Goal: Task Accomplishment & Management: Manage account settings

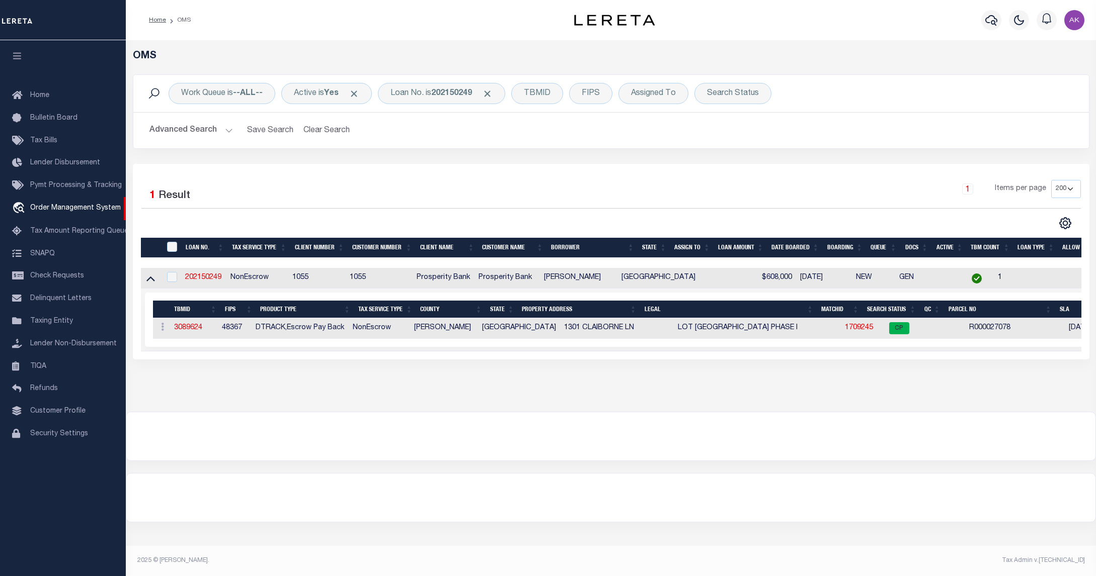
select select "200"
click at [862, 21] on div "Profile Sign out" at bounding box center [890, 20] width 395 height 35
click at [901, 59] on h5 "OMS" at bounding box center [611, 56] width 956 height 12
click at [901, 141] on div "Advanced Search Save Search Clear Search tblSearchTopScreen_dynamictable_____De…" at bounding box center [610, 131] width 955 height 36
click at [281, 49] on div "OMS Work Queue is --ALL-- Active is Yes Loan No. is 202150249 TBMID FIPS Assign…" at bounding box center [611, 226] width 970 height 372
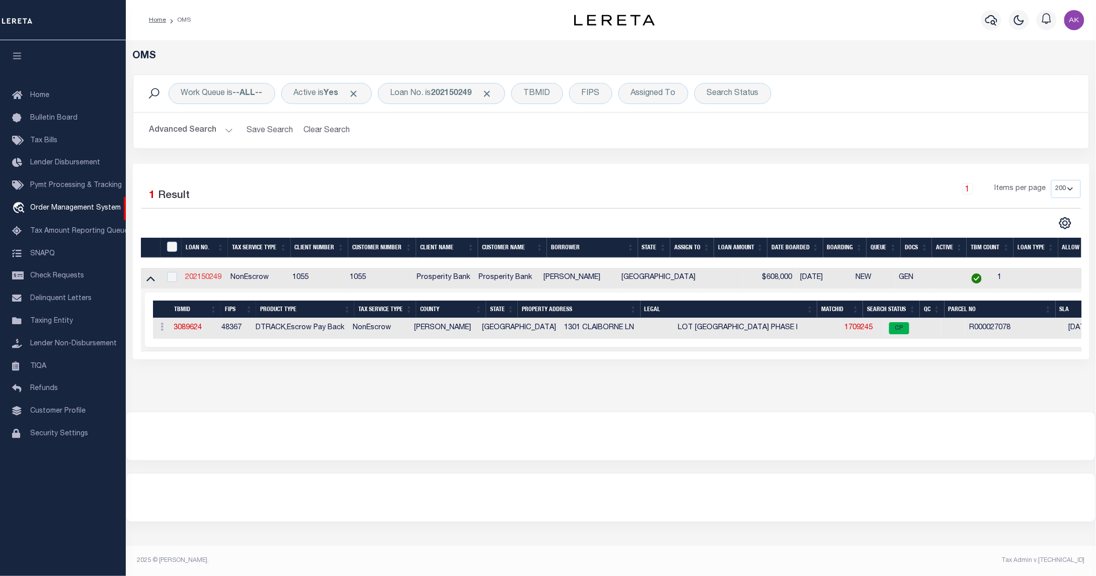
click at [205, 280] on link "202150249" at bounding box center [203, 277] width 36 height 7
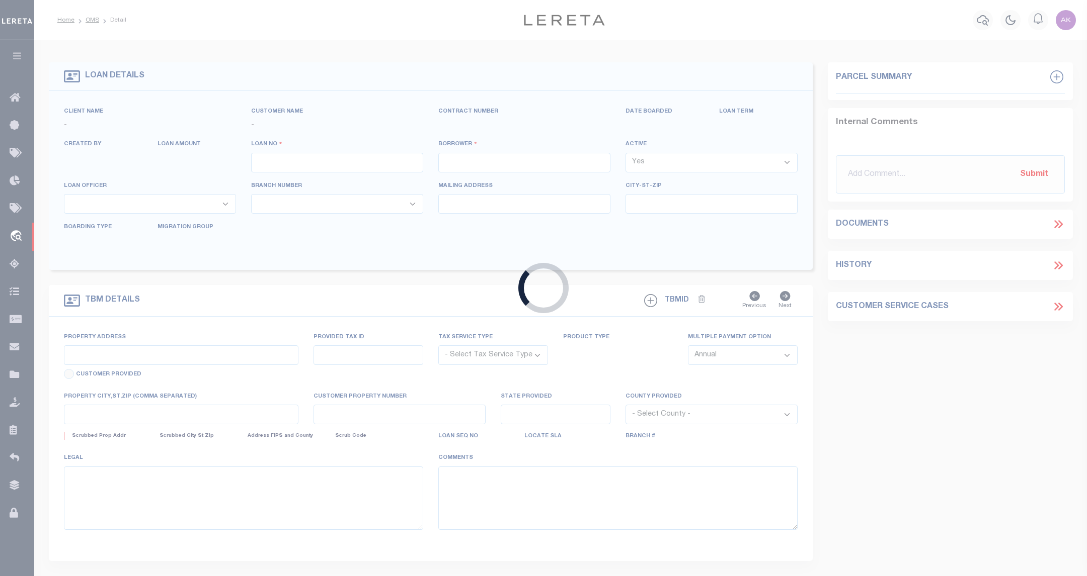
type input "202150249"
type input "JON CHASE HAMILTON"
select select
type input "1301 CLAIBORNE LN"
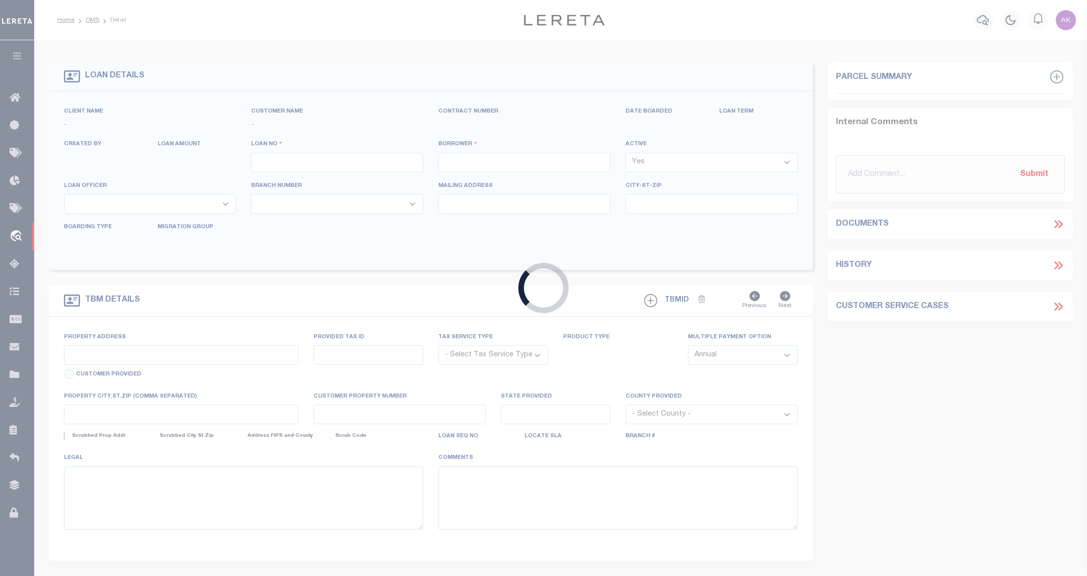
type input "ALEDO TX 76008-5804"
select select "100"
select select "NonEscrow"
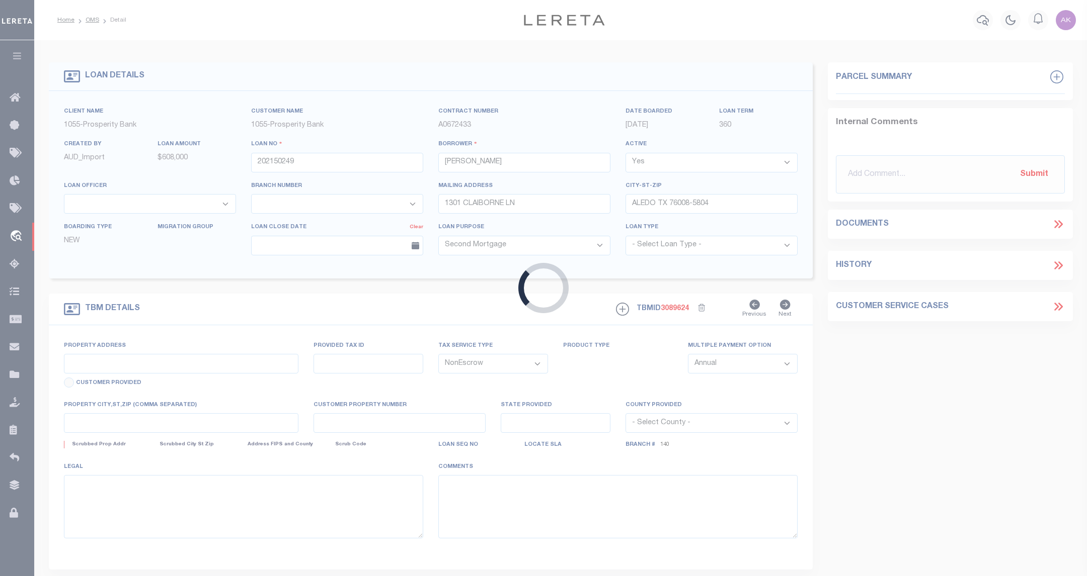
select select "10508"
select select "3262"
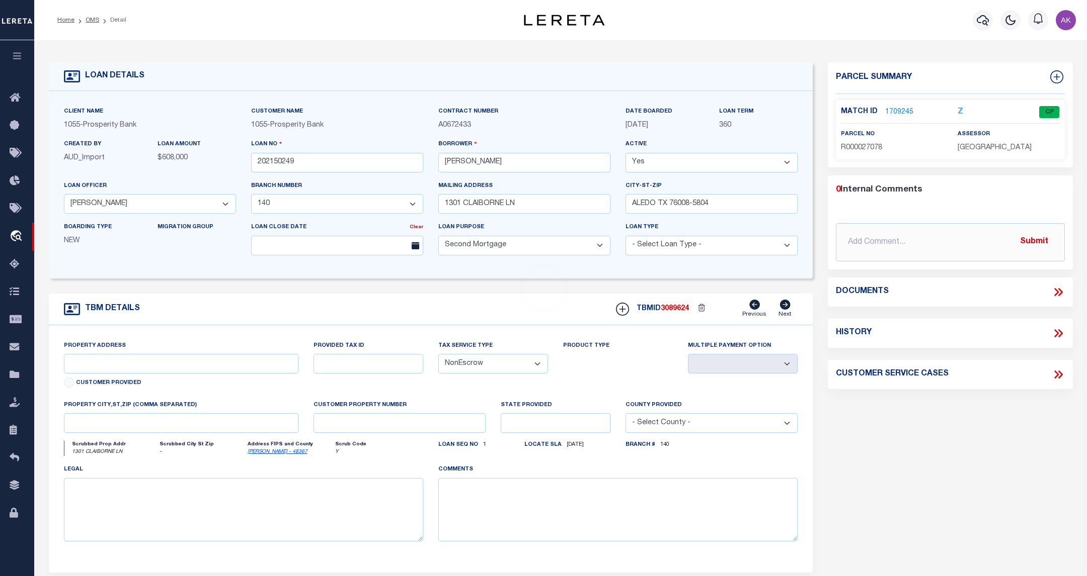
type input "1301 CLAIBORNE LN"
type input "1794500101700"
select select
type input "[GEOGRAPHIC_DATA]"
type textarea "LOT 17 STONE CREEK FARMS PHASE I"
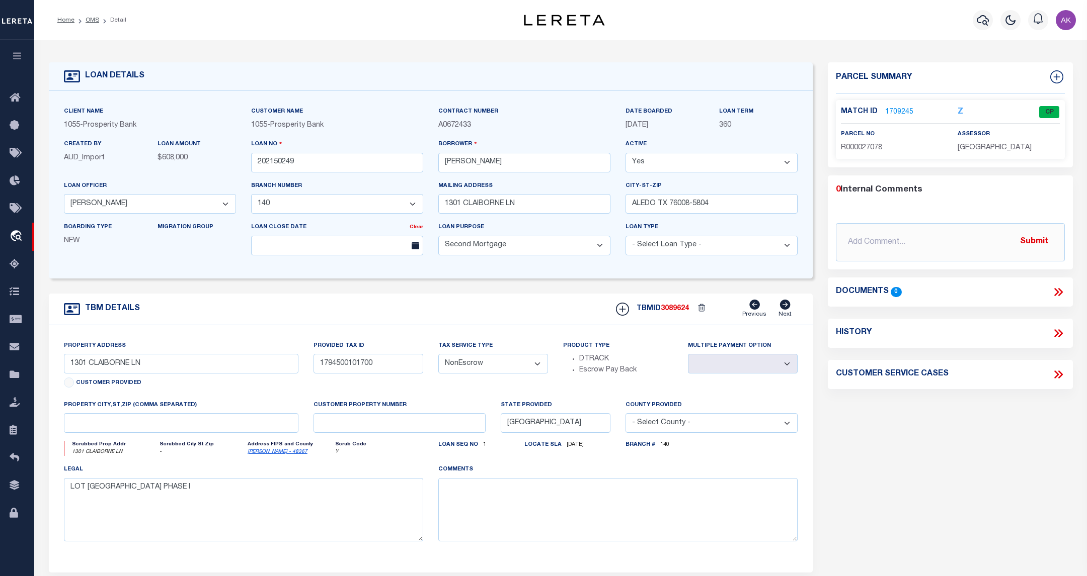
click at [1045, 527] on div "Parcel Summary Match ID 1709245 Z parcel no R000027078 assessor" at bounding box center [950, 337] width 260 height 550
click at [982, 490] on div "Parcel Summary Match ID 1709245 Z parcel no R000027078 assessor" at bounding box center [950, 337] width 260 height 550
click at [17, 234] on icon "travel_explore" at bounding box center [18, 236] width 16 height 13
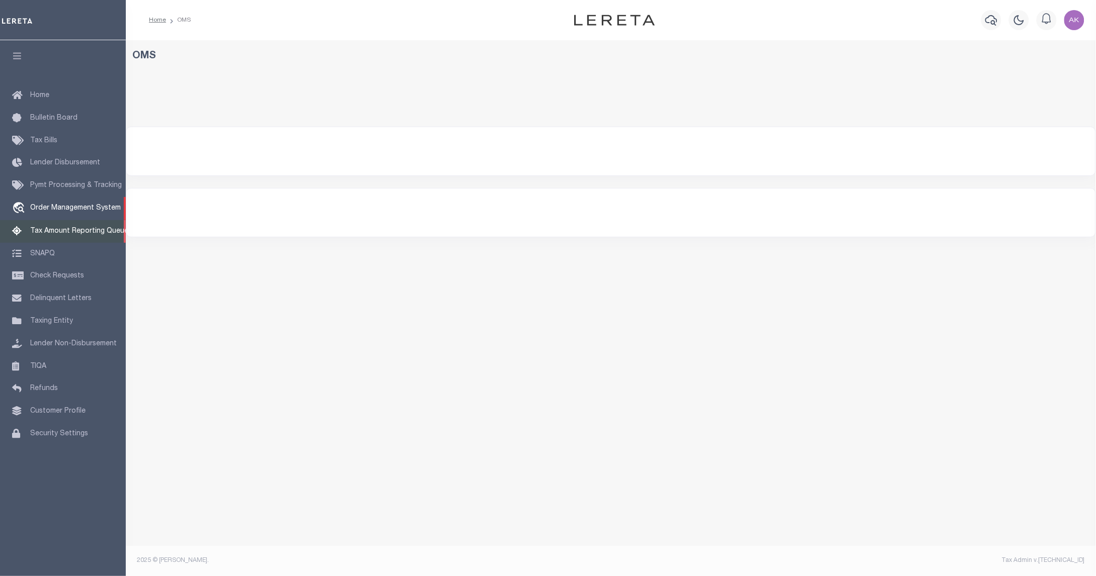
select select "200"
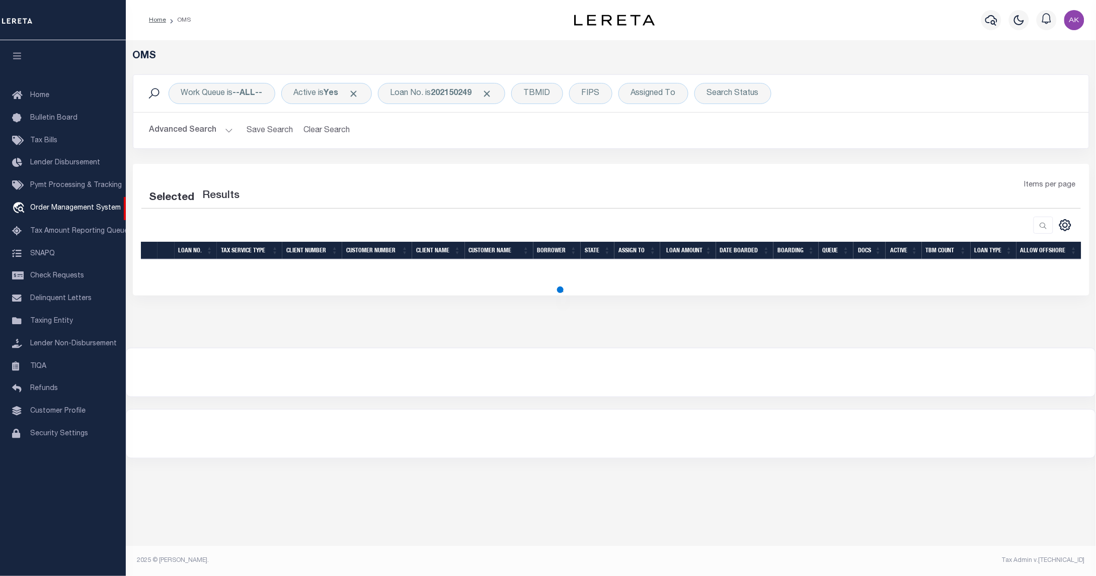
select select "200"
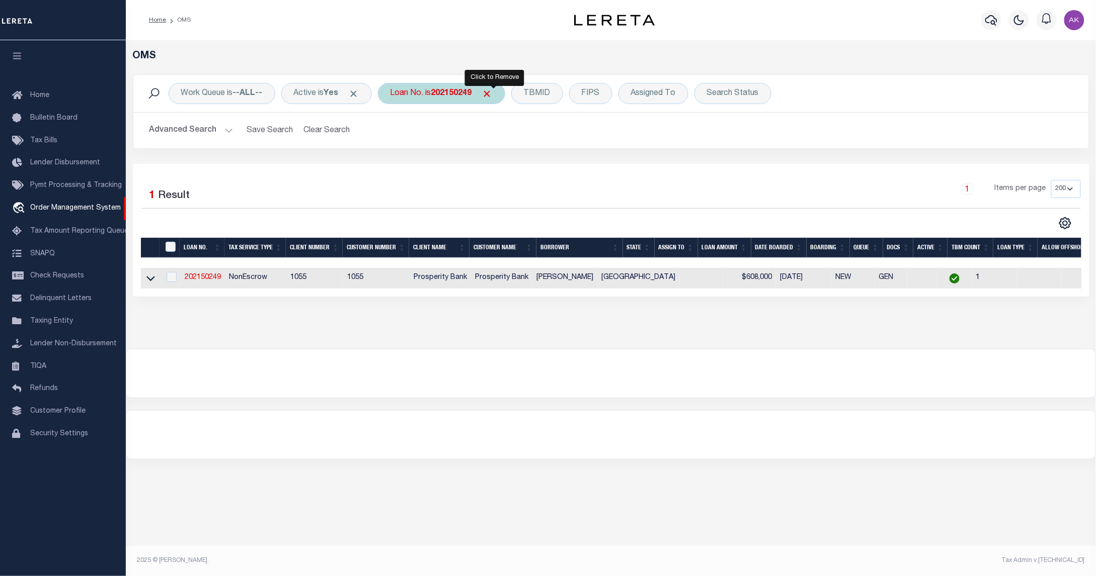
click at [492, 92] on span "Click to Remove" at bounding box center [487, 94] width 11 height 11
click at [411, 93] on div "Loan No." at bounding box center [407, 93] width 58 height 21
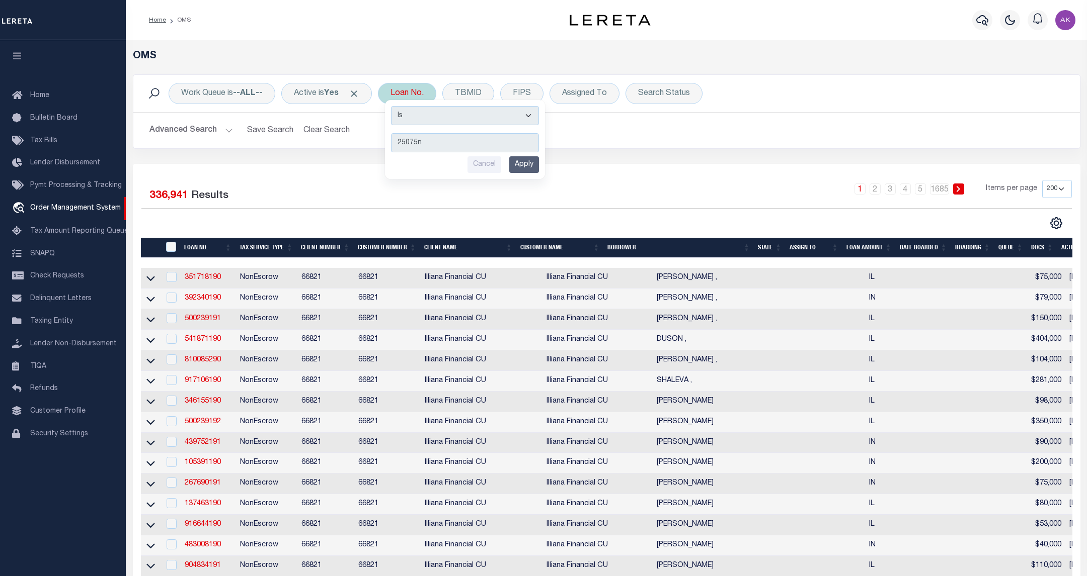
type input "25075nd"
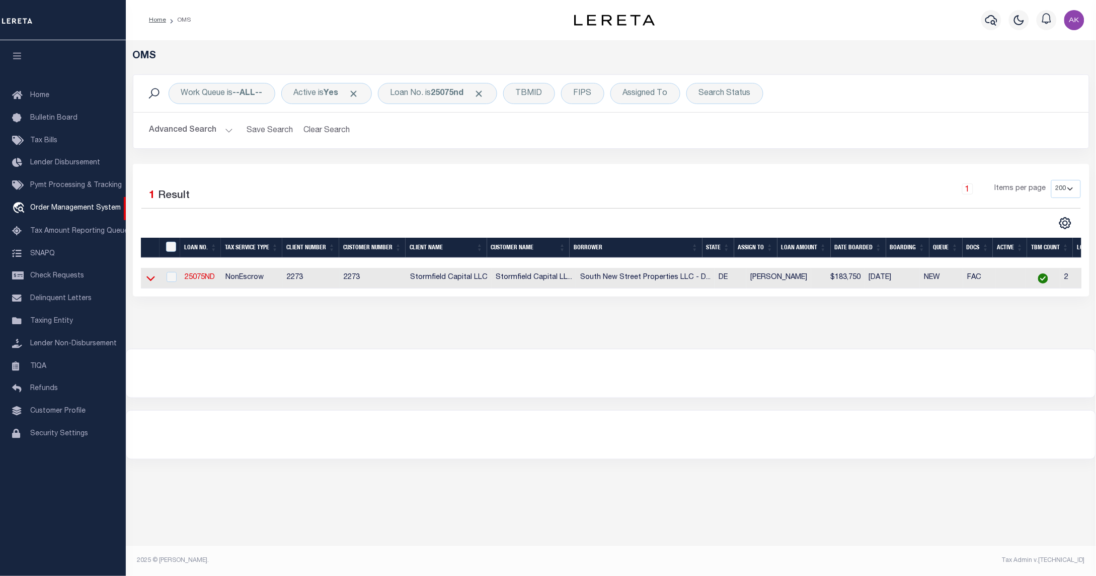
click at [151, 281] on icon at bounding box center [150, 278] width 9 height 11
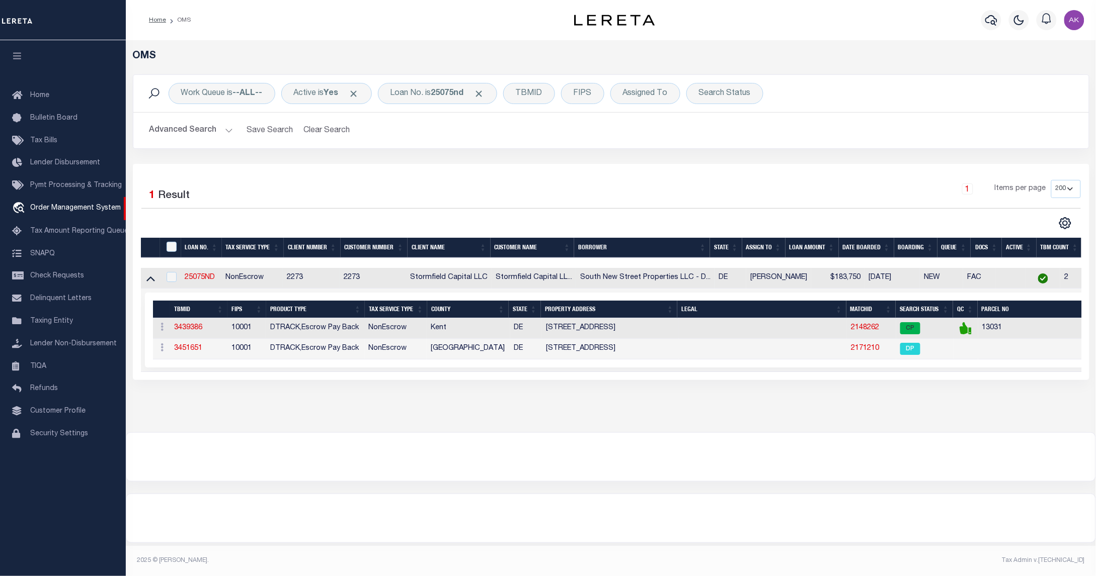
click at [847, 326] on td "2148262" at bounding box center [871, 328] width 49 height 21
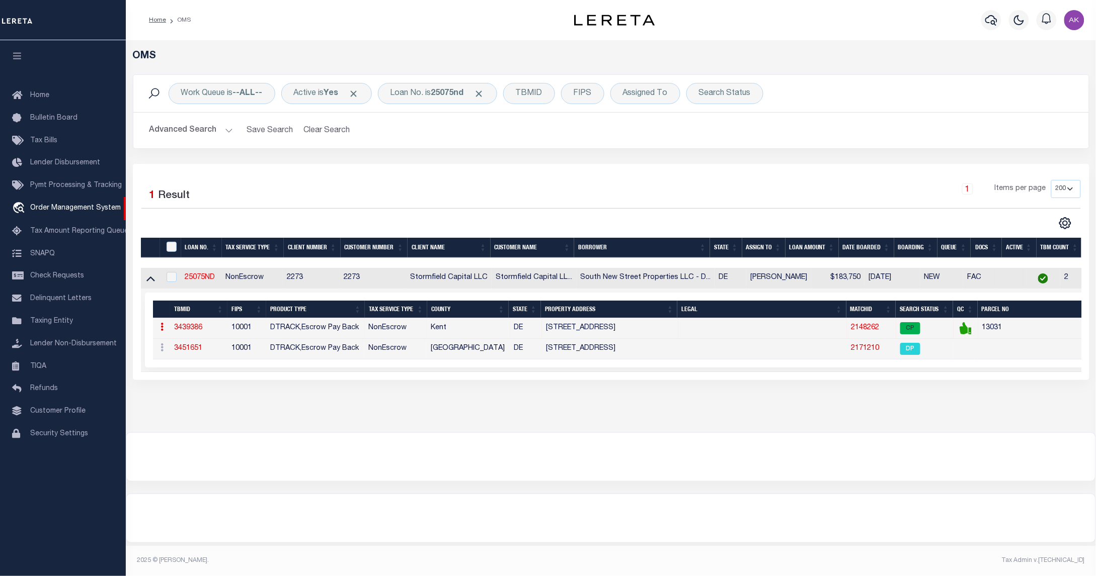
click at [851, 331] on link "2148262" at bounding box center [865, 327] width 28 height 7
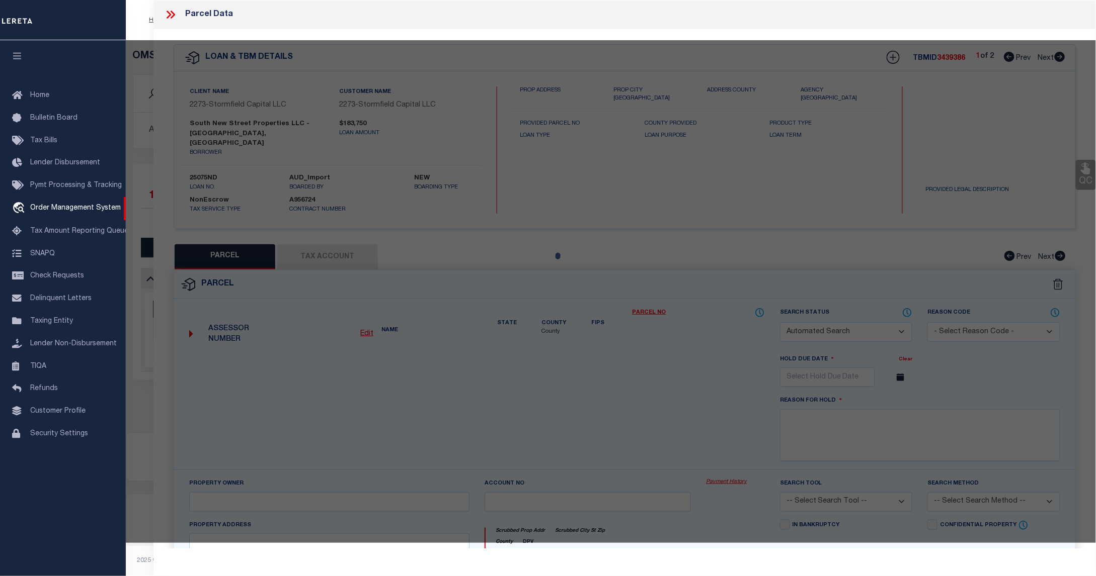
checkbox input "false"
select select "CP"
type input "SOUTH NEW STREET PROPERTIES LLC"
select select "AGW"
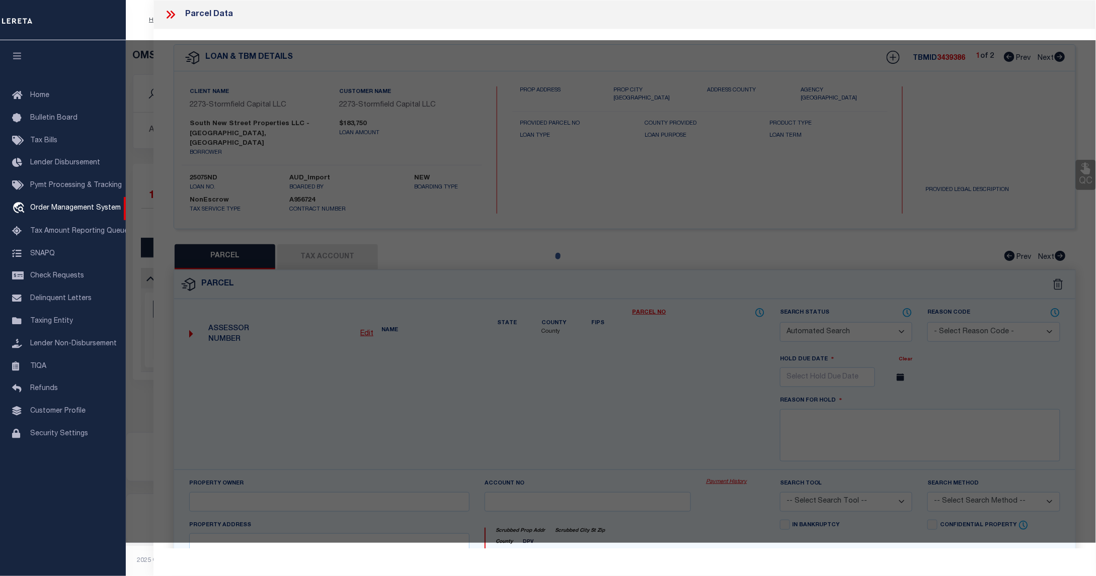
select select
type input "[STREET_ADDRESS]"
checkbox input "false"
type input "DOVER, DE 19901"
type textarea "W. [GEOGRAPHIC_DATA] SQ.FT. [STREET_ADDRESS]"
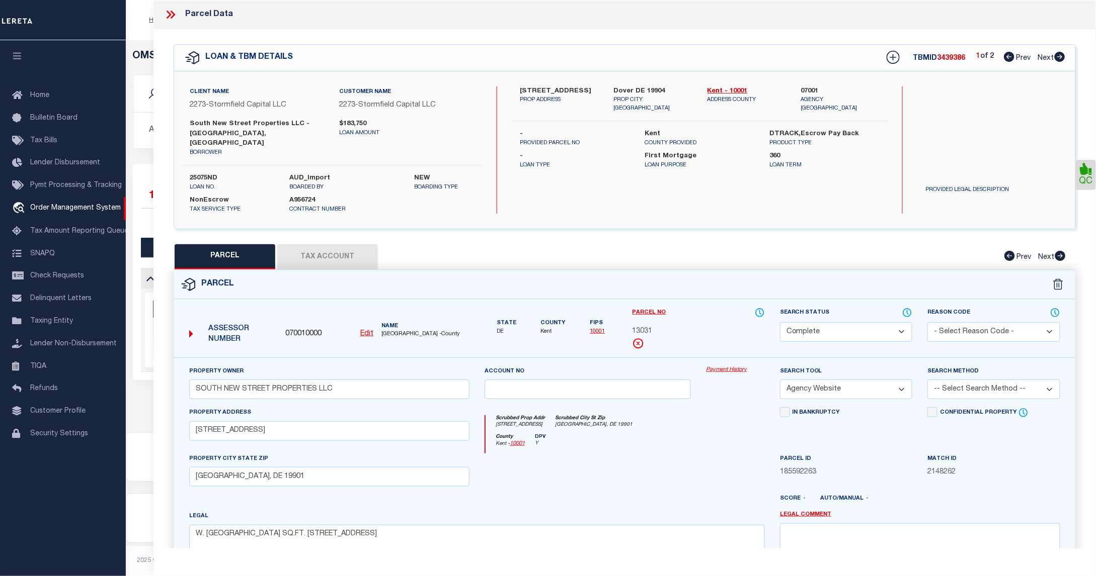
click at [728, 366] on link "Payment History" at bounding box center [735, 370] width 59 height 9
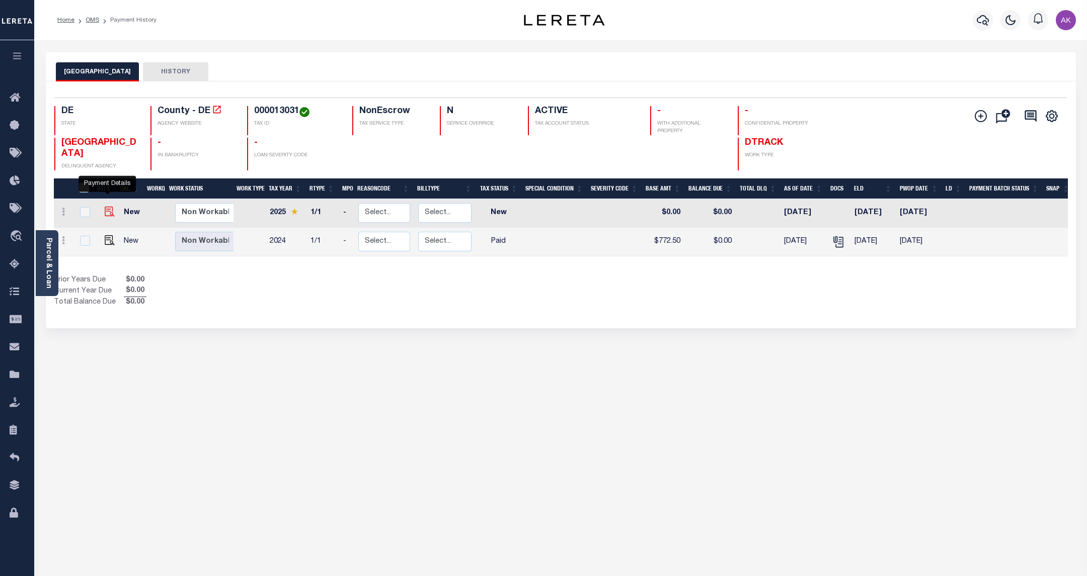
click at [107, 207] on img "" at bounding box center [110, 212] width 10 height 10
checkbox input "true"
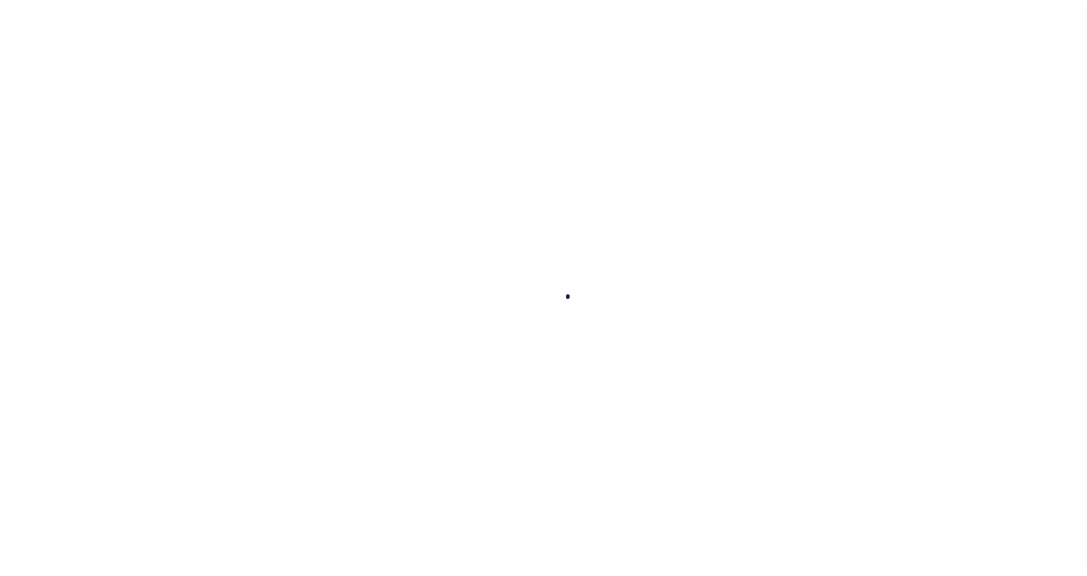
checkbox input "false"
type input "[DATE]"
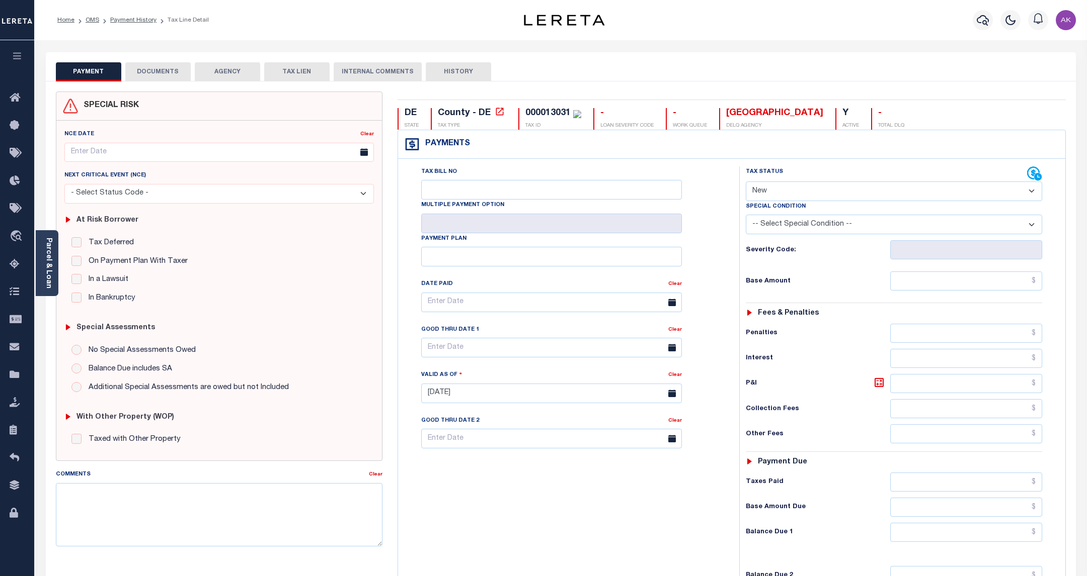
click at [1032, 191] on select "- Select Status Code - Open Due/Unpaid Paid Incomplete No Tax Due Internal Refu…" at bounding box center [893, 192] width 296 height 20
select select "PYD"
click at [745, 183] on select "- Select Status Code - Open Due/Unpaid Paid Incomplete No Tax Due Internal Refu…" at bounding box center [893, 192] width 296 height 20
type input "[DATE]"
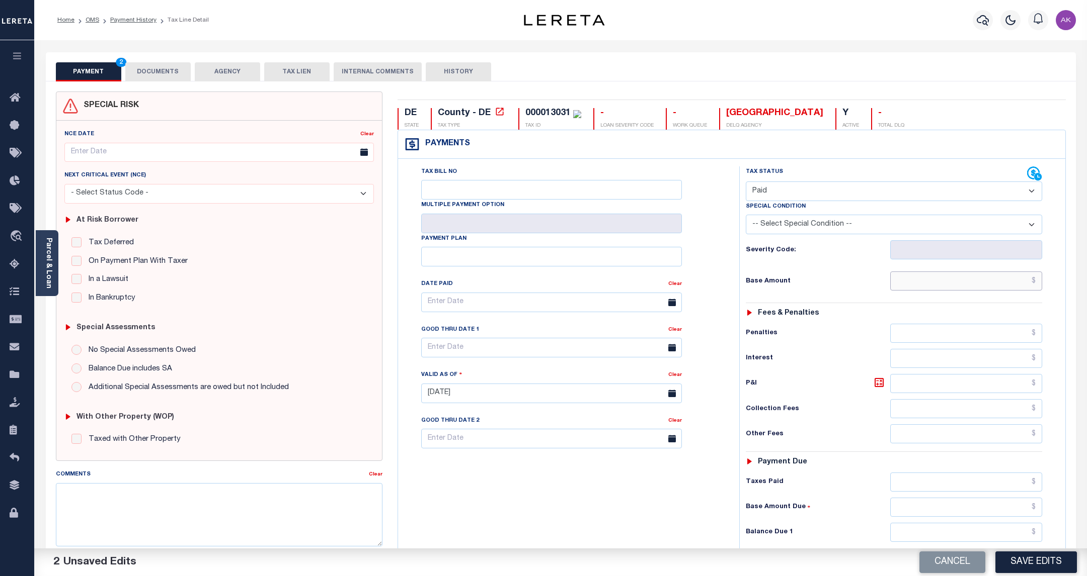
click at [1019, 285] on input "text" at bounding box center [965, 281] width 151 height 19
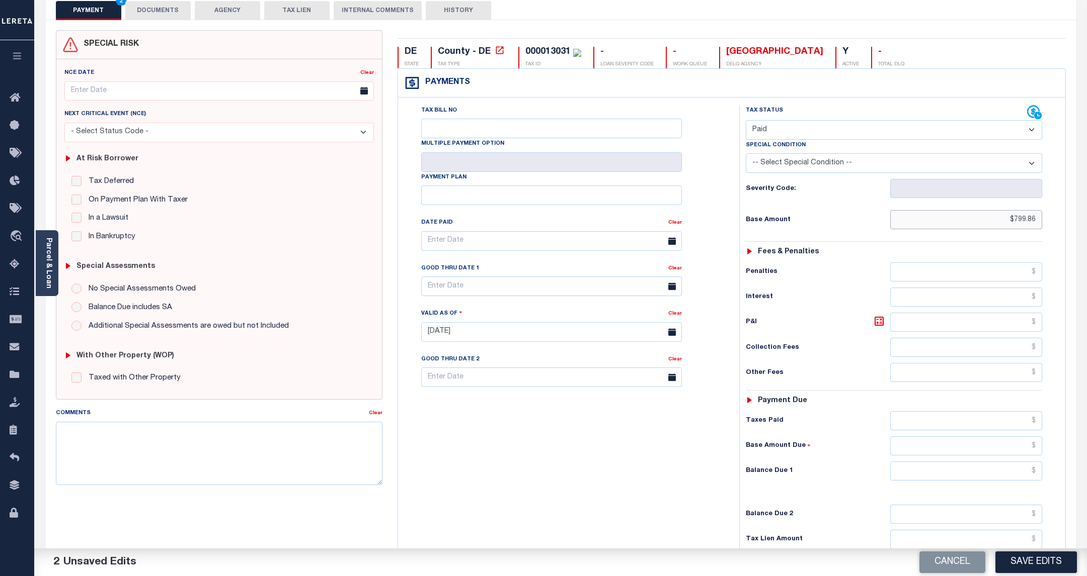
scroll to position [63, 0]
type input "$799.86"
click at [962, 426] on input "text" at bounding box center [965, 419] width 151 height 19
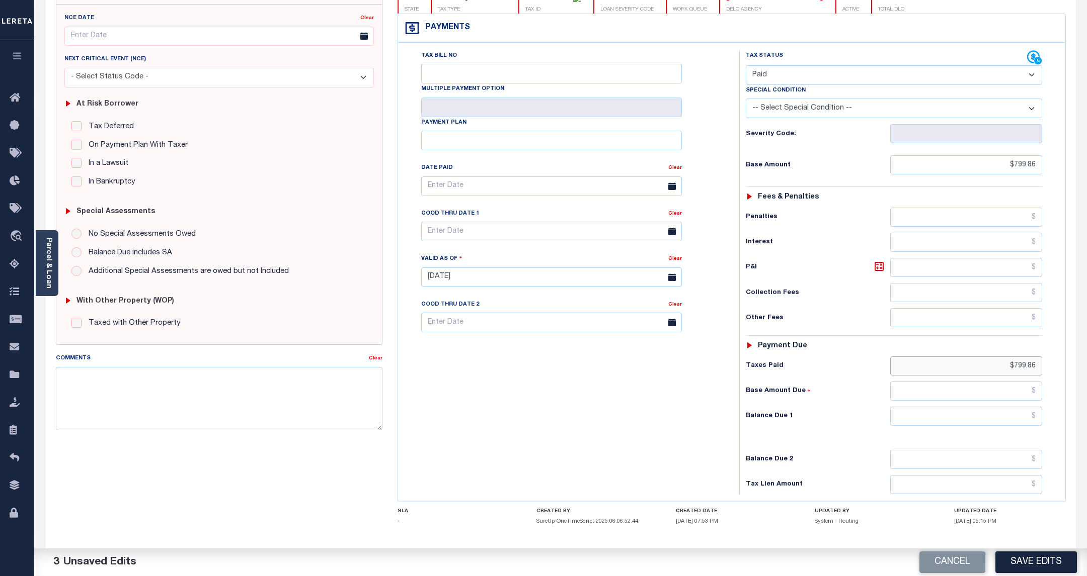
scroll to position [126, 0]
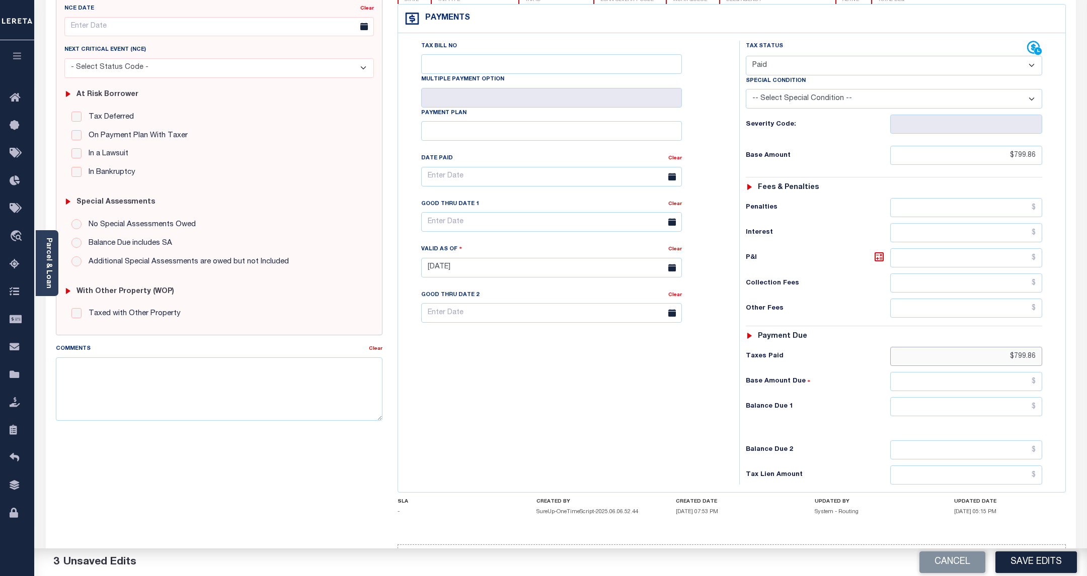
type input "$799.86"
click at [1024, 413] on input "text" at bounding box center [965, 406] width 151 height 19
type input "$0.00"
click at [1027, 386] on input "text" at bounding box center [965, 381] width 151 height 19
type input "$0.00"
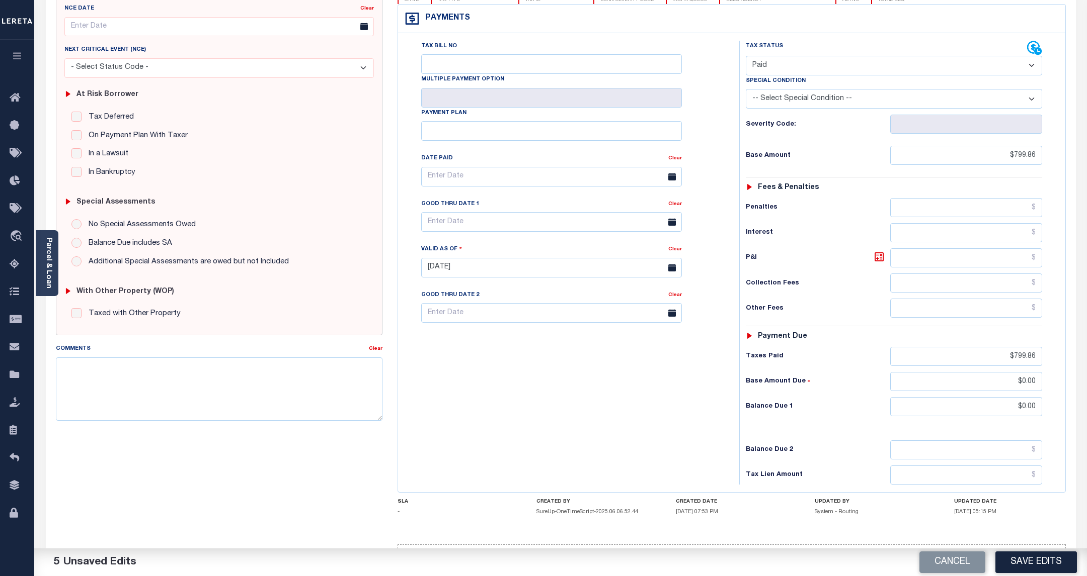
click at [1050, 391] on div "Tax Status Status - Select Status Code -" at bounding box center [897, 263] width 316 height 444
click at [1037, 561] on button "Save Edits" at bounding box center [1035, 563] width 81 height 22
checkbox input "false"
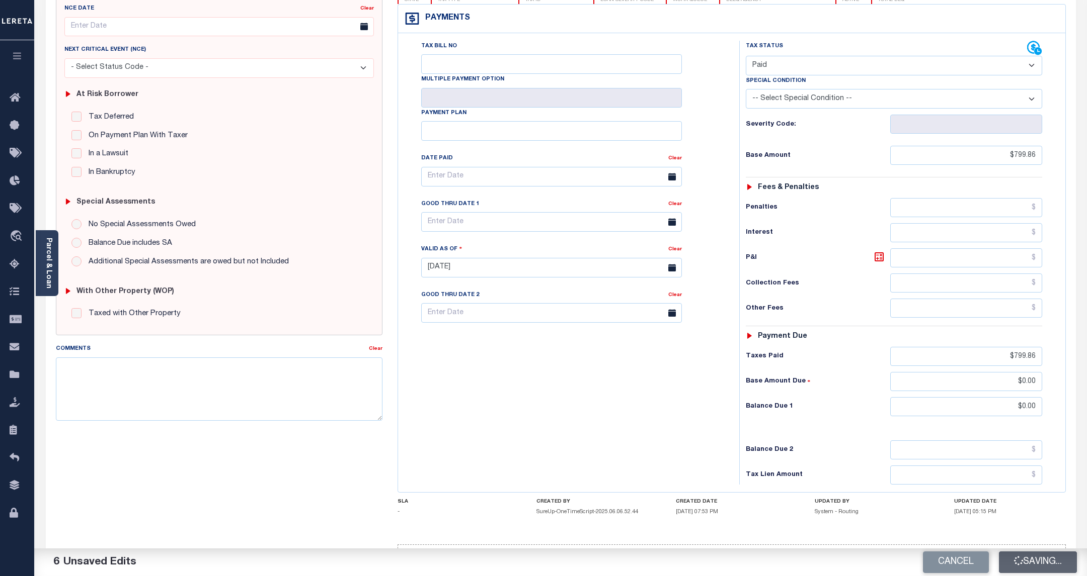
checkbox input "false"
type input "$799.86"
type input "$0"
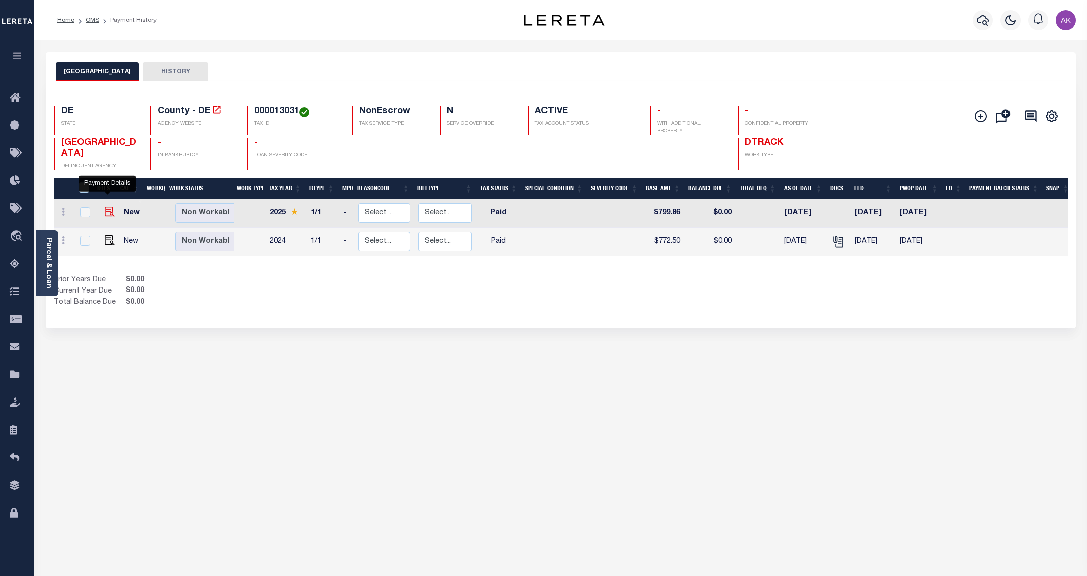
click at [106, 207] on img "" at bounding box center [110, 212] width 10 height 10
checkbox input "true"
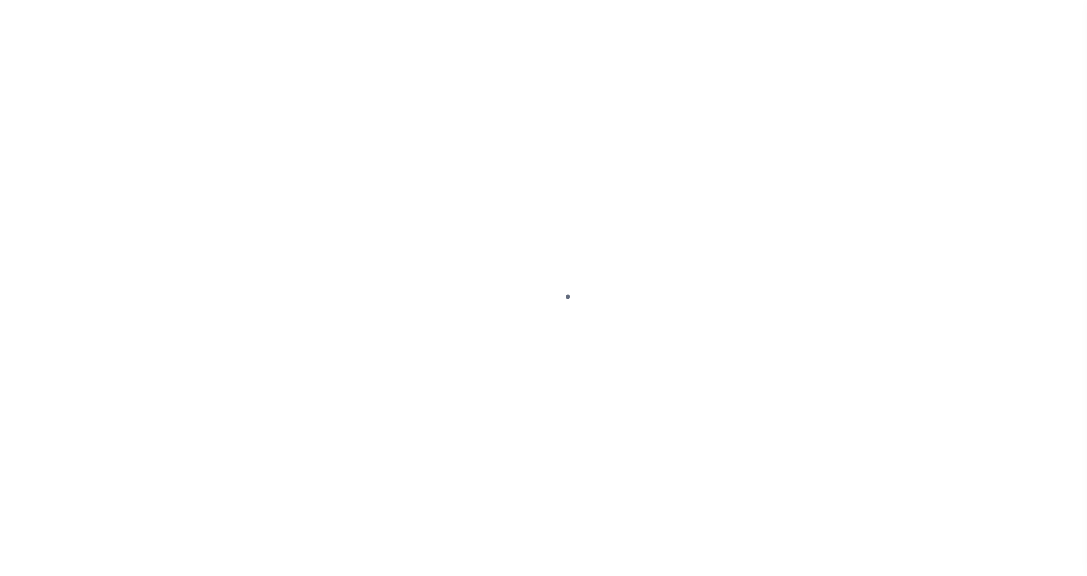
select select "PYD"
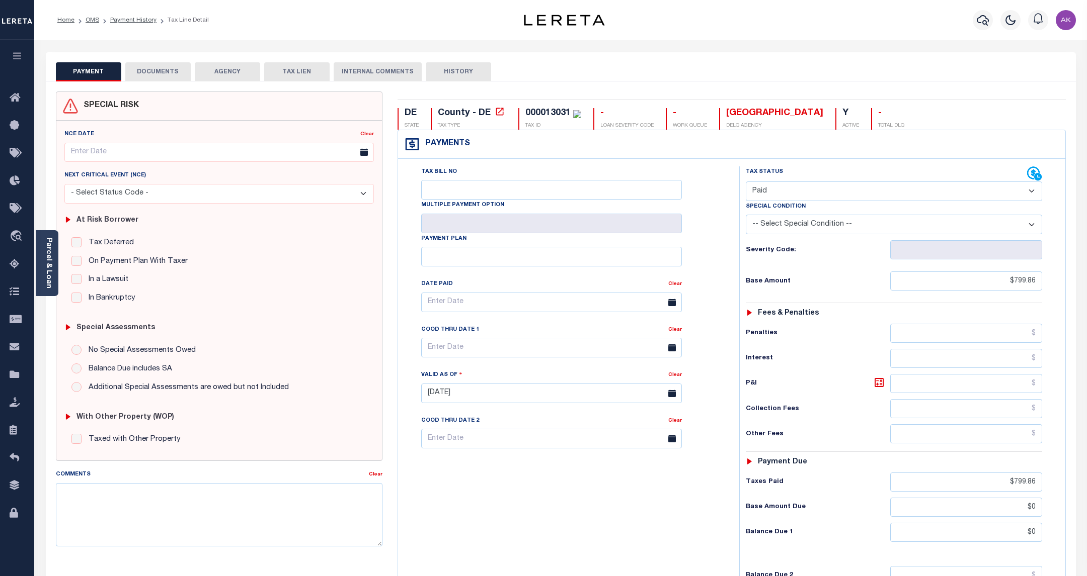
click at [160, 72] on button "DOCUMENTS" at bounding box center [157, 71] width 65 height 19
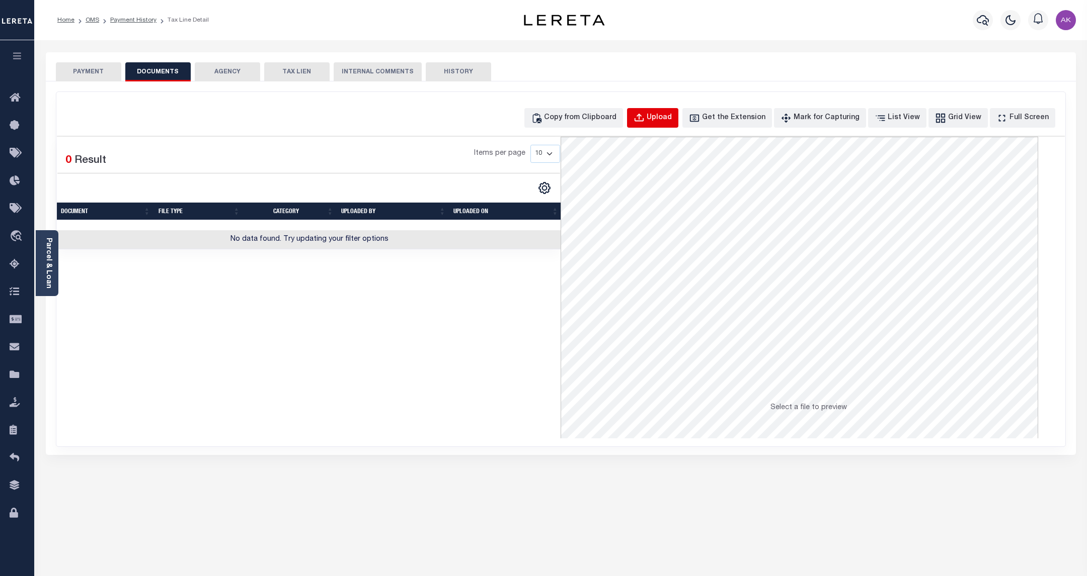
click at [672, 117] on div "Upload" at bounding box center [658, 118] width 25 height 11
select select "POP"
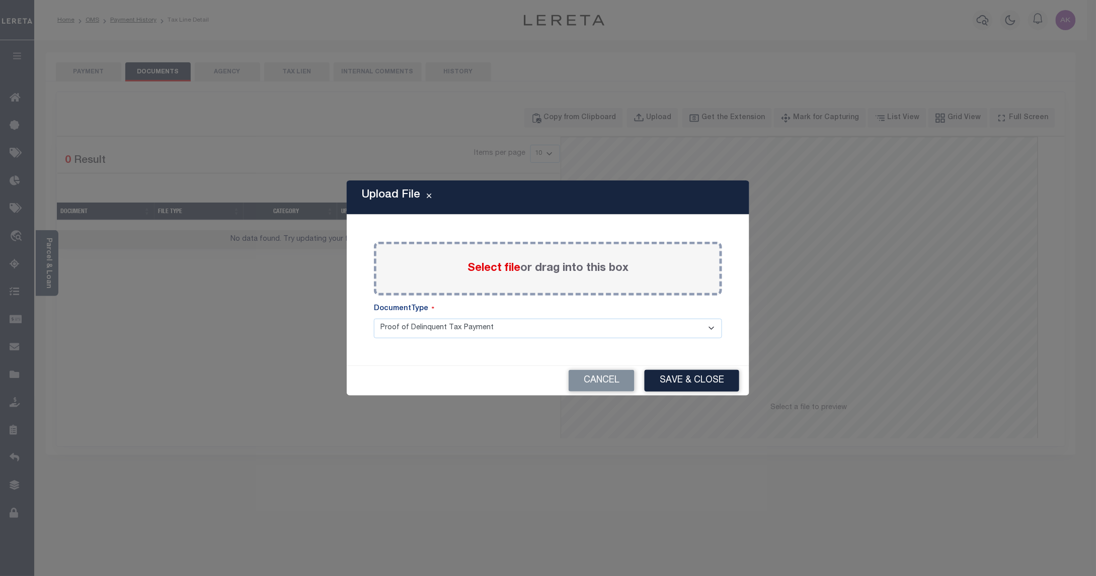
click at [501, 270] on span "Select file" at bounding box center [493, 268] width 53 height 11
click at [0, 0] on input "Select file or drag into this box" at bounding box center [0, 0] width 0 height 0
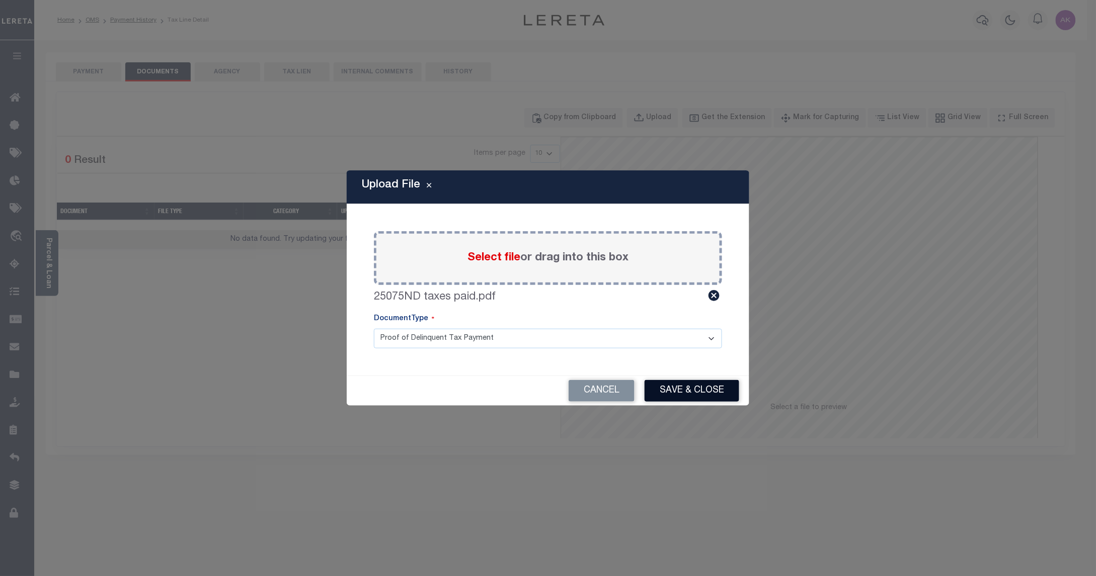
click at [673, 386] on button "Save & Close" at bounding box center [691, 391] width 95 height 22
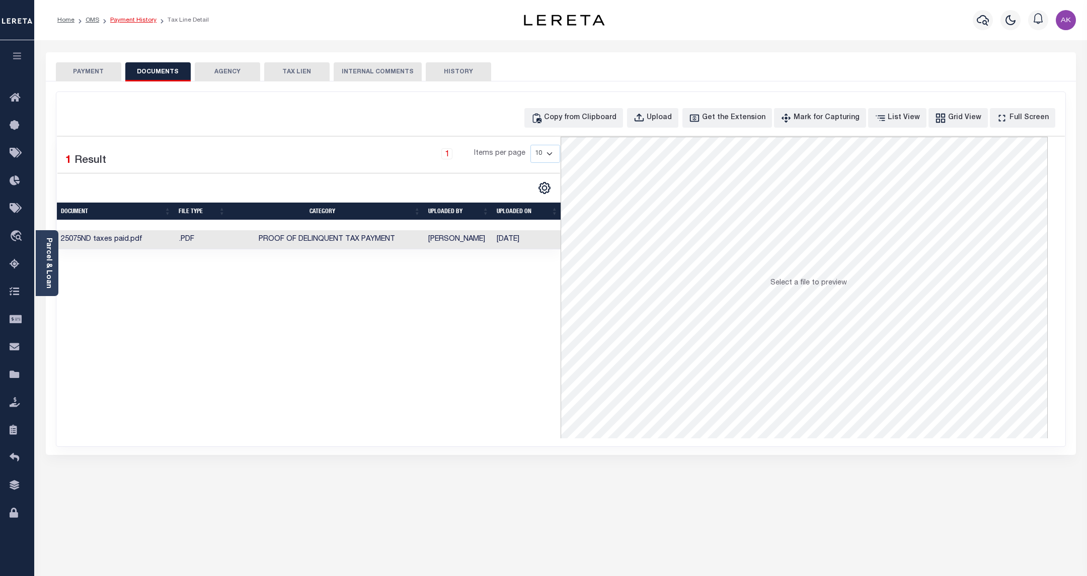
click at [134, 20] on link "Payment History" at bounding box center [133, 20] width 46 height 6
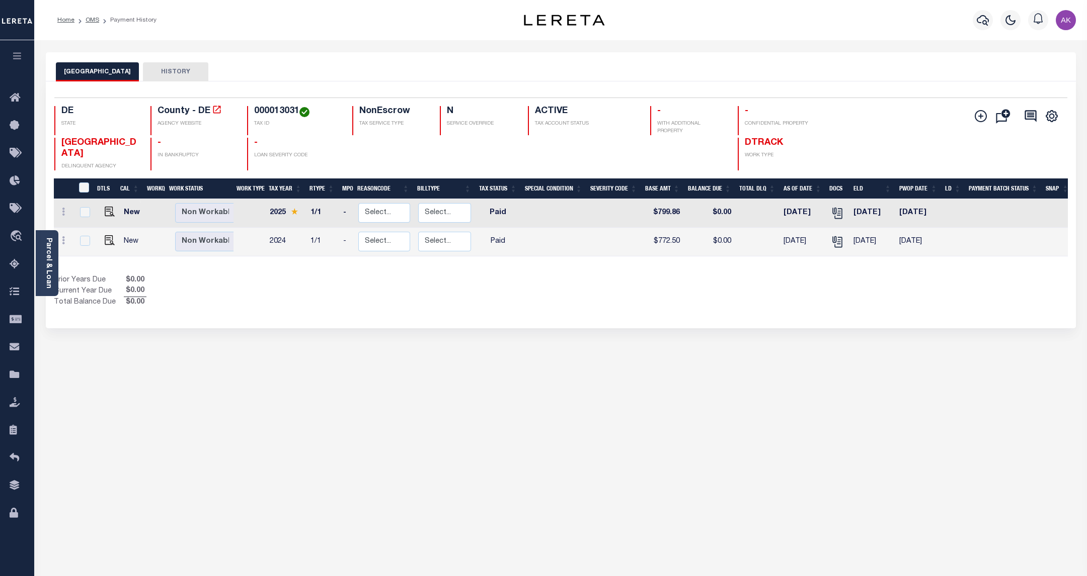
click at [917, 291] on div "Show Tax Lines before Bill Release Date Prior Years Due $0.00 Current Year Due …" at bounding box center [561, 292] width 1014 height 34
click at [950, 363] on div "KENT COUNTY HISTORY Selected 2 Results" at bounding box center [560, 336] width 1045 height 568
click at [906, 316] on div "Selected 2 Results 1 Items per page 25 50 100 DE STATE TAX ID N" at bounding box center [561, 204] width 1030 height 247
click at [215, 112] on icon "" at bounding box center [217, 110] width 8 height 8
click at [947, 410] on div "KENT COUNTY HISTORY Selected 2 Results" at bounding box center [560, 336] width 1045 height 568
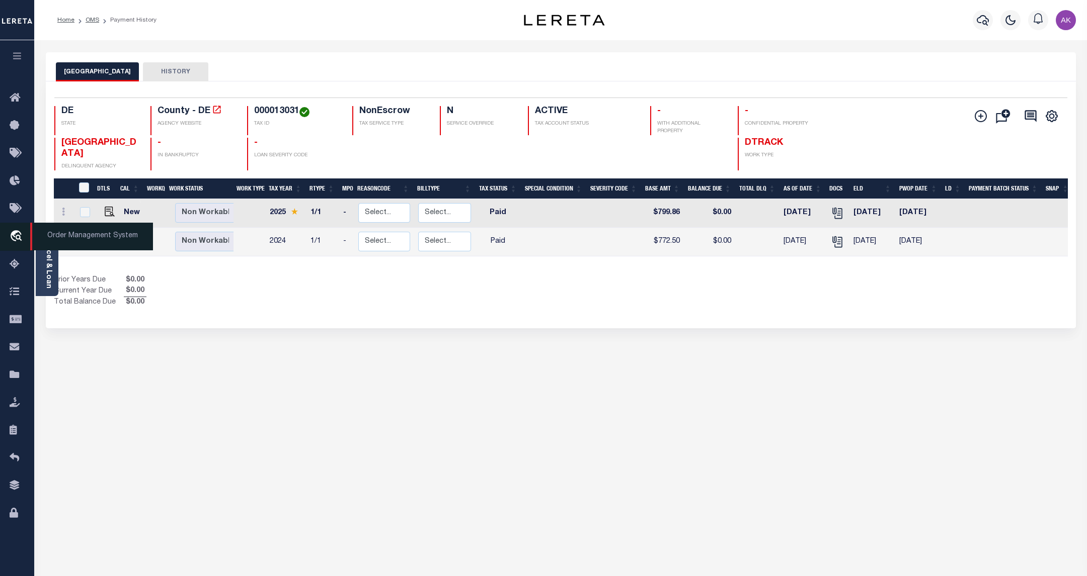
click at [11, 236] on icon "travel_explore" at bounding box center [18, 236] width 16 height 13
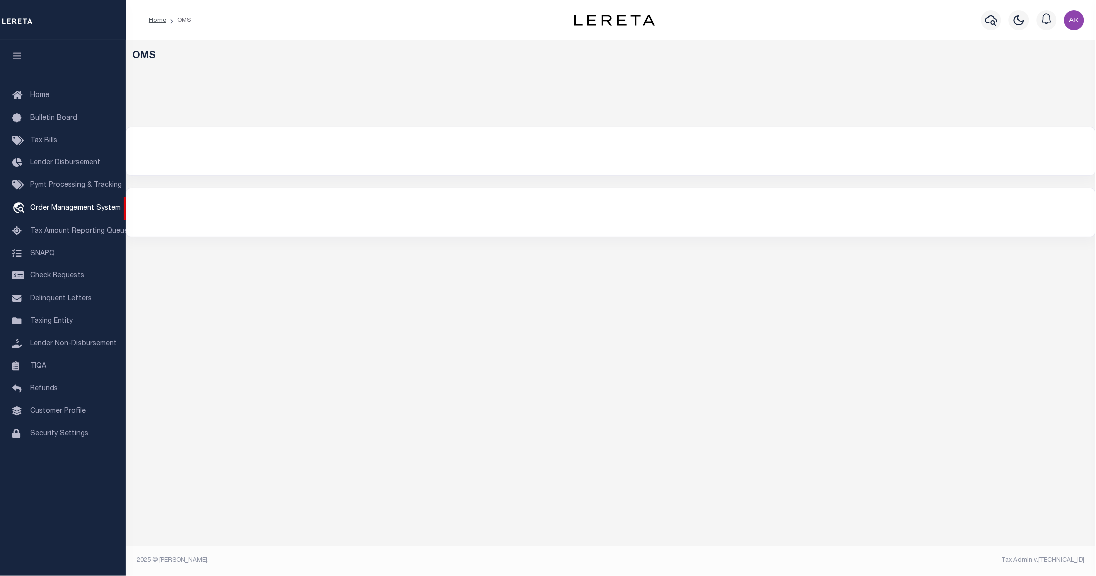
select select "200"
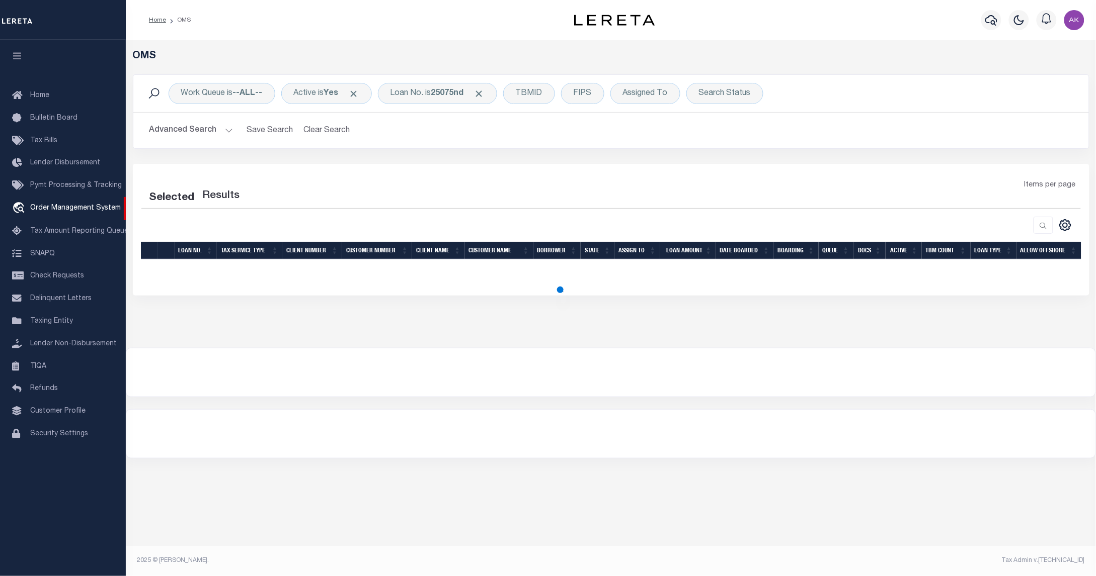
select select "200"
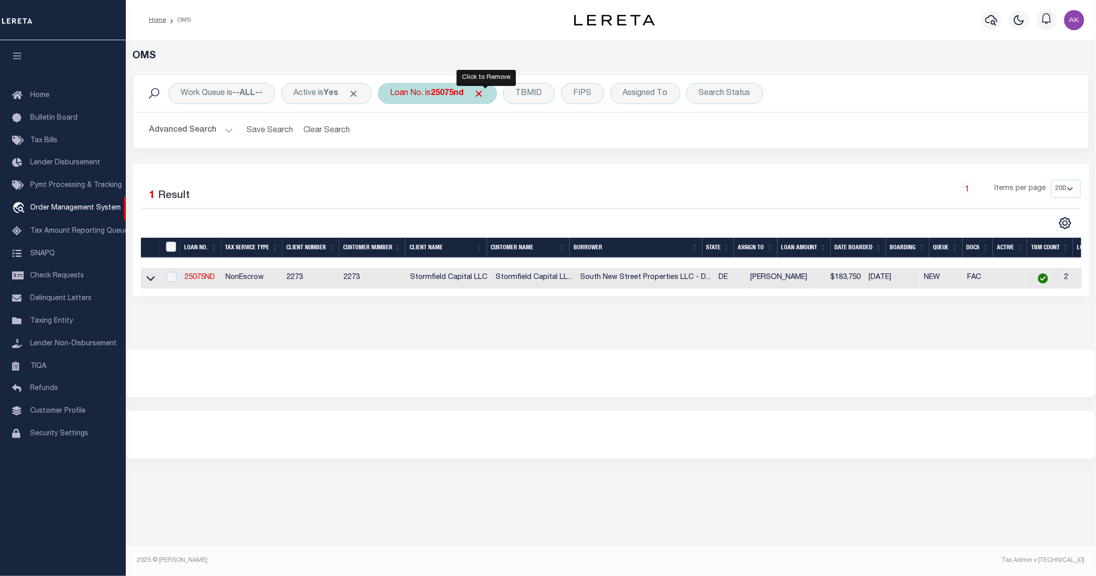
click at [484, 94] on span "Click to Remove" at bounding box center [479, 94] width 11 height 11
click at [419, 95] on div "Loan No." at bounding box center [407, 93] width 58 height 21
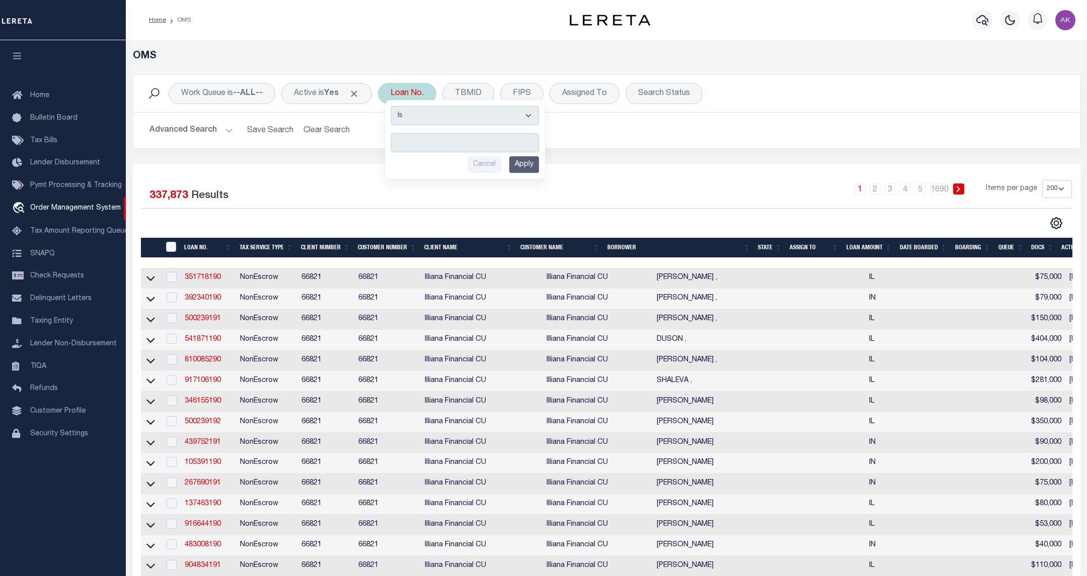
click at [444, 141] on input "text" at bounding box center [465, 142] width 148 height 19
type input "10901876"
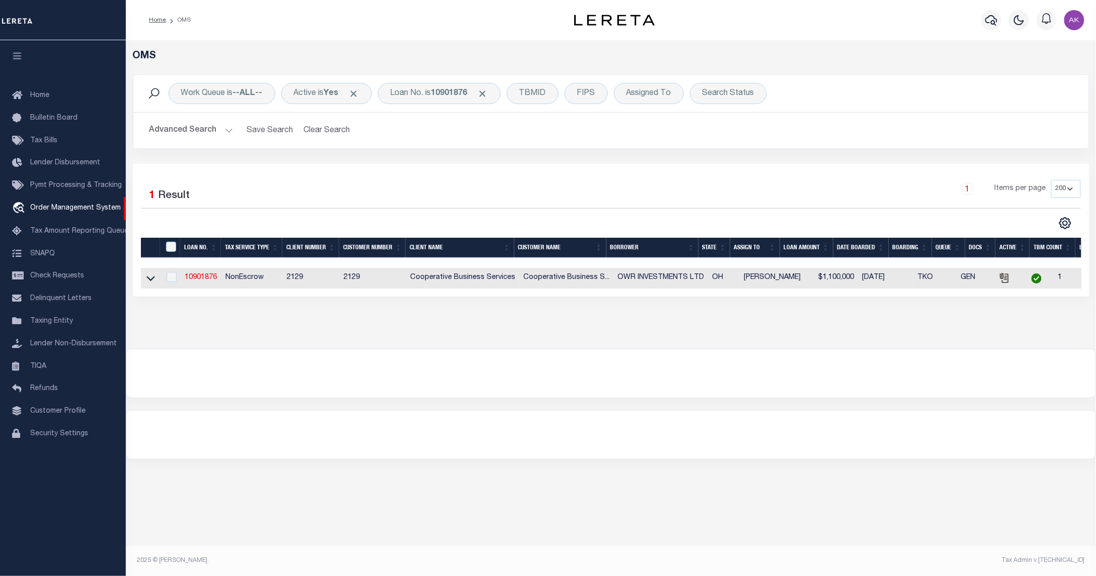
click at [148, 282] on icon at bounding box center [150, 279] width 9 height 5
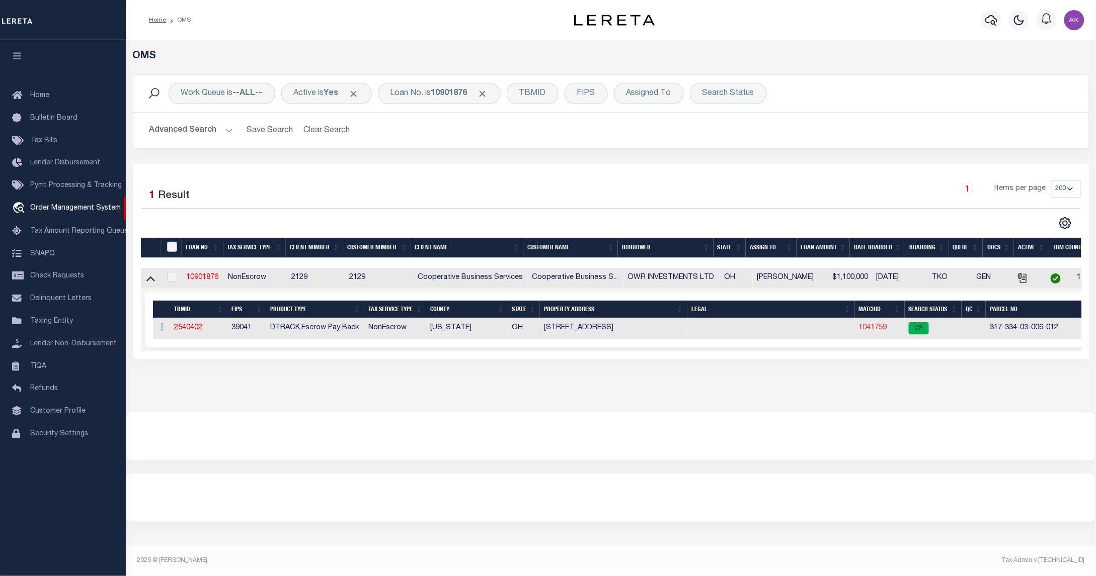
click at [871, 328] on link "1041759" at bounding box center [873, 327] width 28 height 7
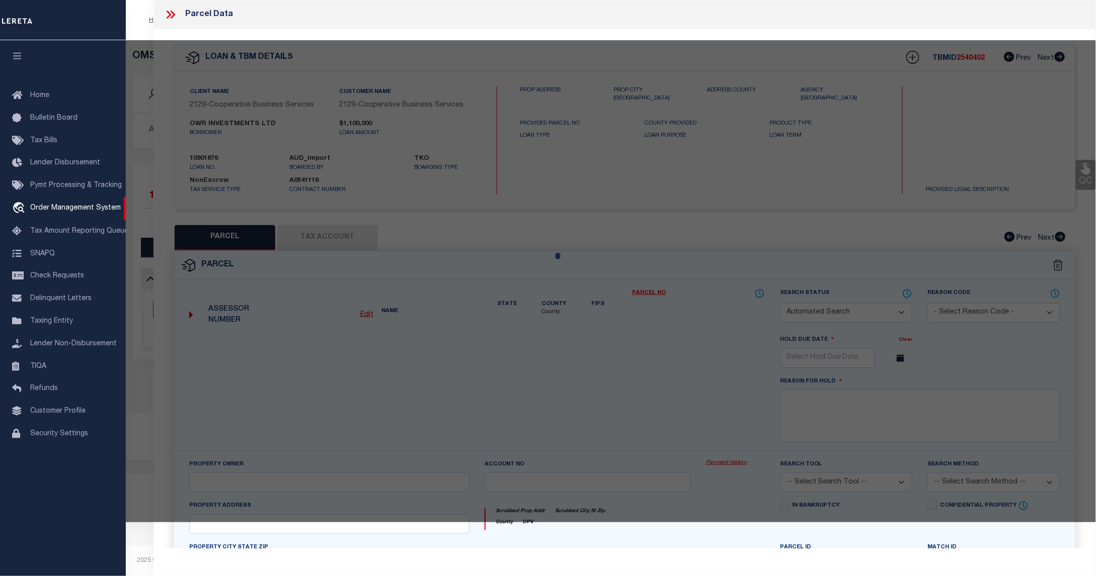
checkbox input "false"
select select "CP"
type input "OWR INVESTMENTS LTD"
select select
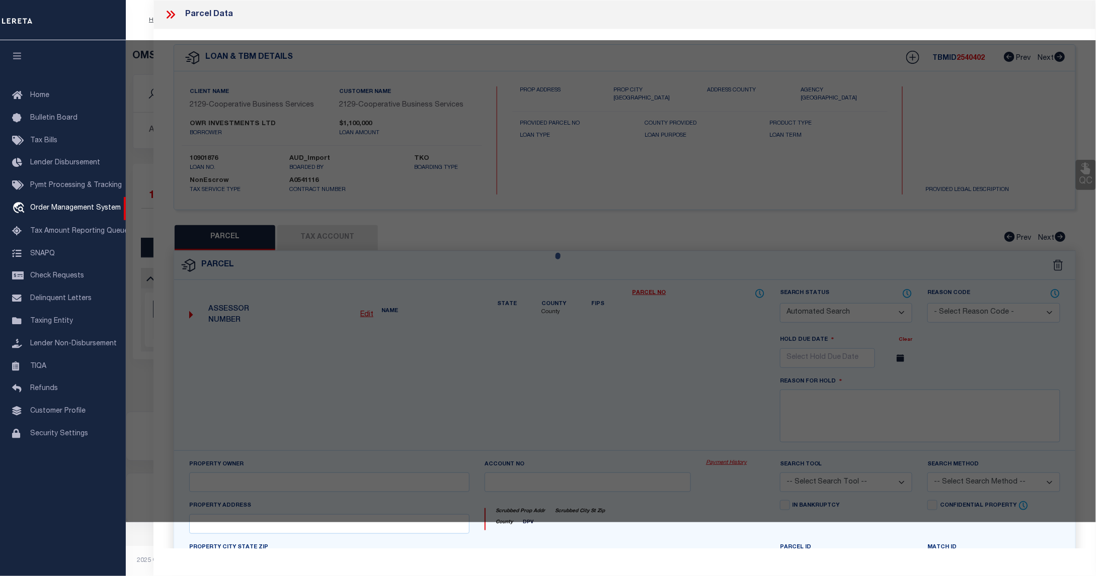
type input "155 COMMERCE PARK DR"
checkbox input "false"
type input "WESTERVILLE OH 43082"
type textarea "LANDS 17 3 3 23 Acres 1.51400"
type textarea "Tax ID Special Project"
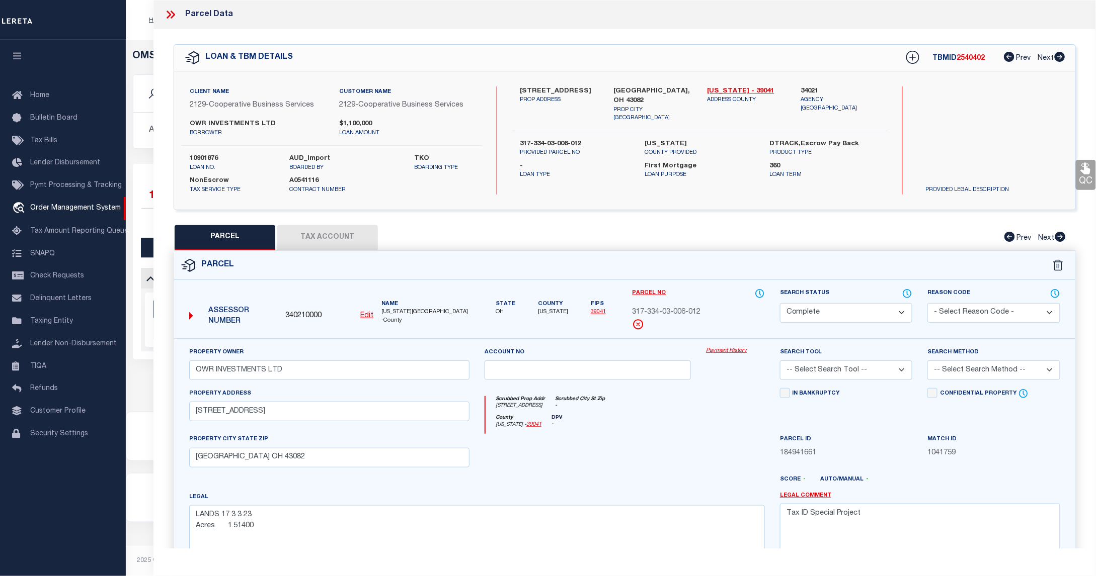
click at [737, 351] on link "Payment History" at bounding box center [735, 351] width 59 height 9
